Goal: Information Seeking & Learning: Check status

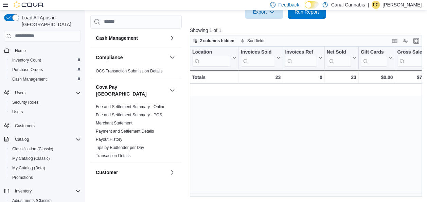
scroll to position [0, 830]
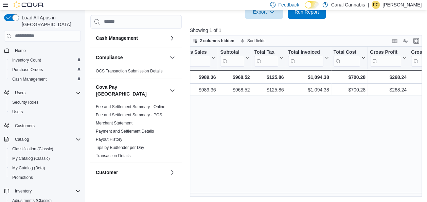
scroll to position [0, 205]
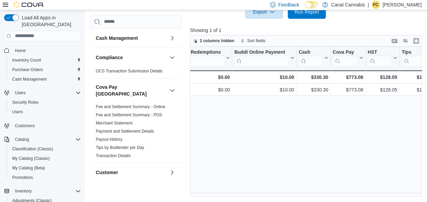
scroll to position [0, 830]
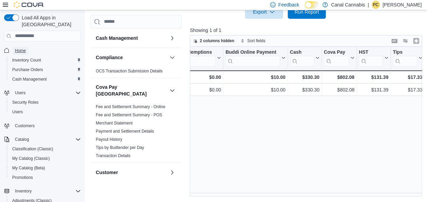
click at [24, 48] on span "Home" at bounding box center [20, 50] width 11 height 5
